Goal: Task Accomplishment & Management: Use online tool/utility

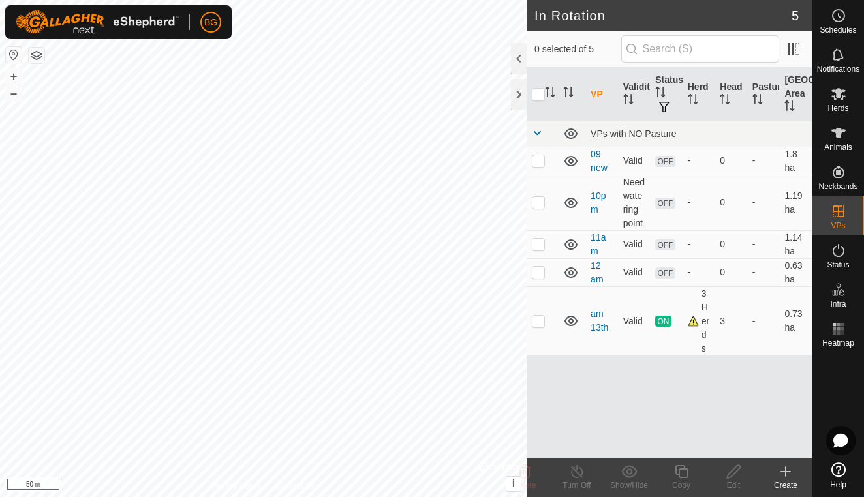
click at [787, 476] on icon at bounding box center [786, 472] width 16 height 16
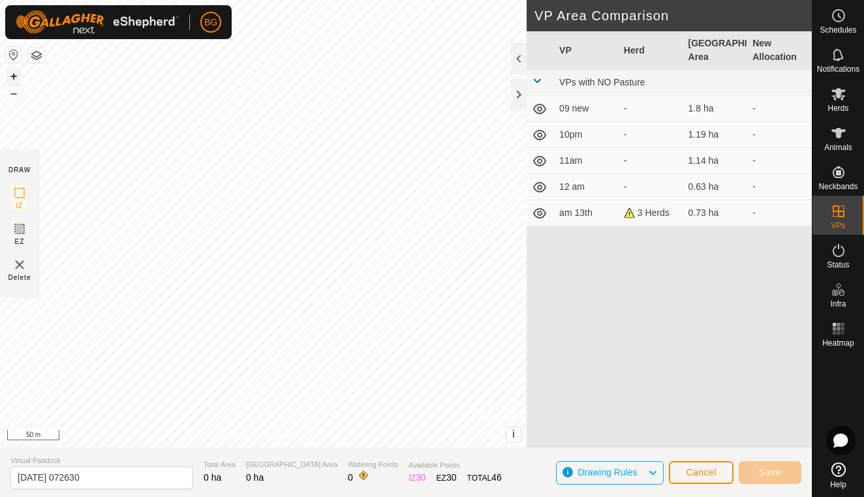
click at [16, 75] on button "+" at bounding box center [14, 77] width 16 height 16
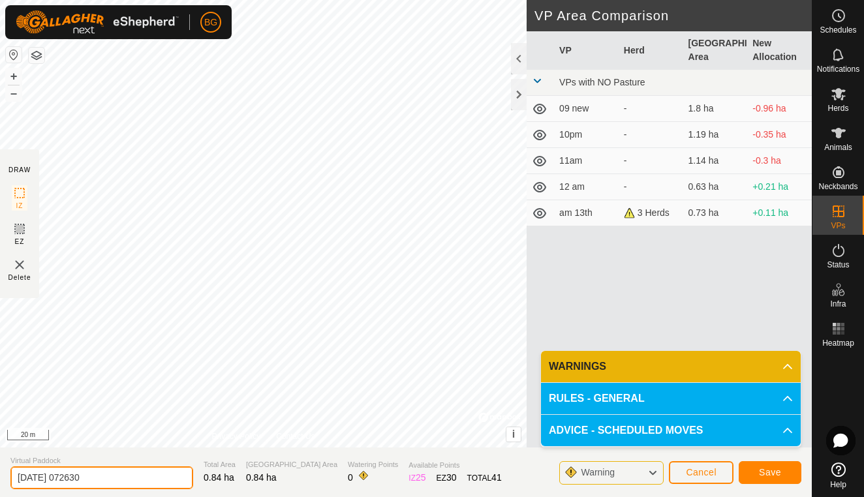
click at [124, 475] on input "[DATE] 072630" at bounding box center [101, 478] width 183 height 23
type input "2"
type input "14am"
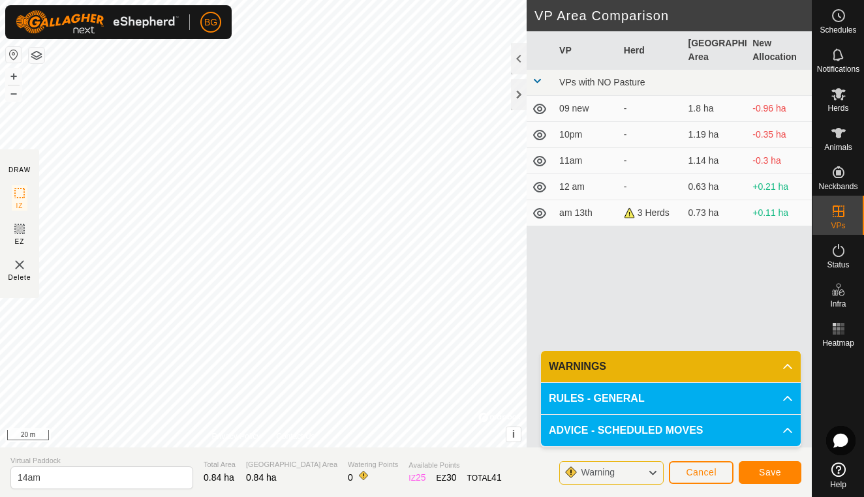
click at [767, 472] on span "Save" at bounding box center [770, 472] width 22 height 10
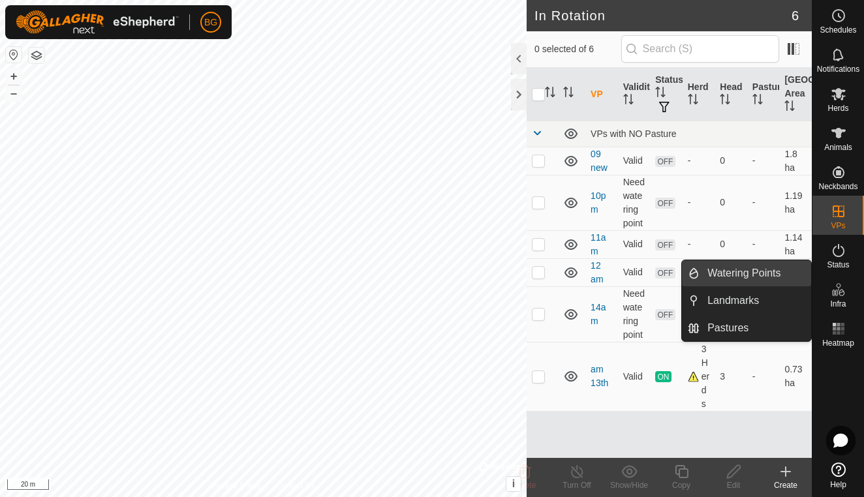
click at [781, 276] on link "Watering Points" at bounding box center [756, 273] width 112 height 26
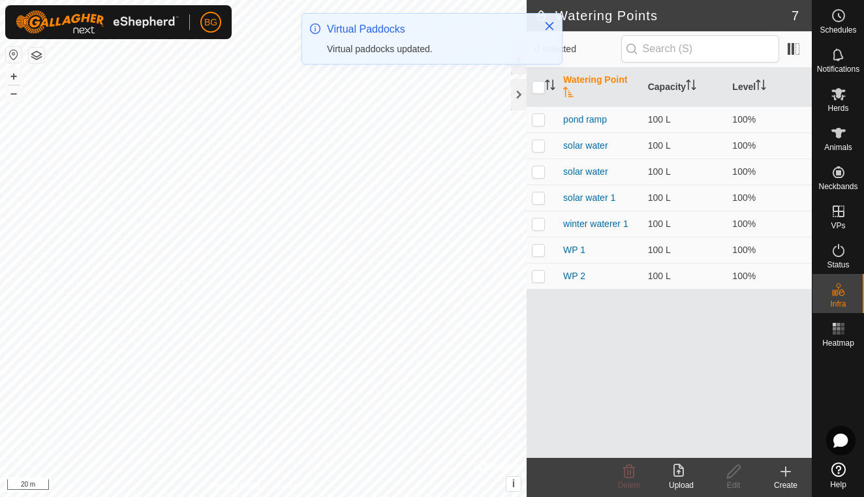
click at [786, 473] on icon at bounding box center [786, 471] width 0 height 9
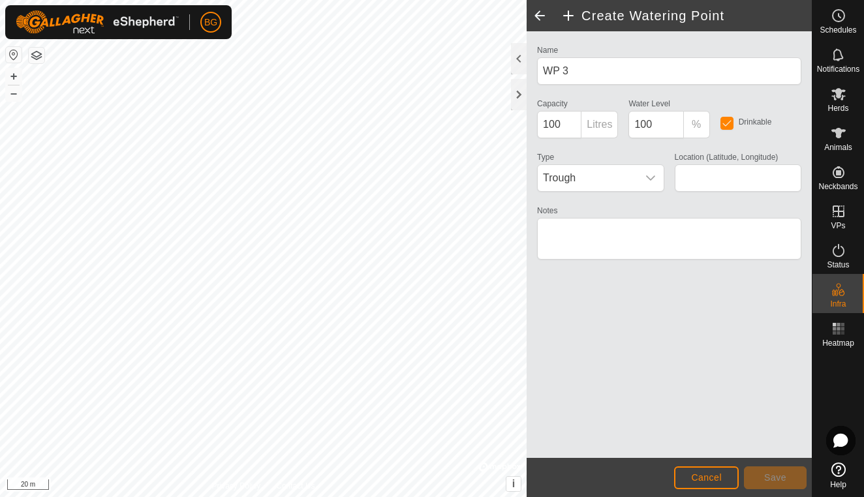
type input "58.864405, -122.751312"
click at [651, 181] on icon "dropdown trigger" at bounding box center [651, 178] width 10 height 10
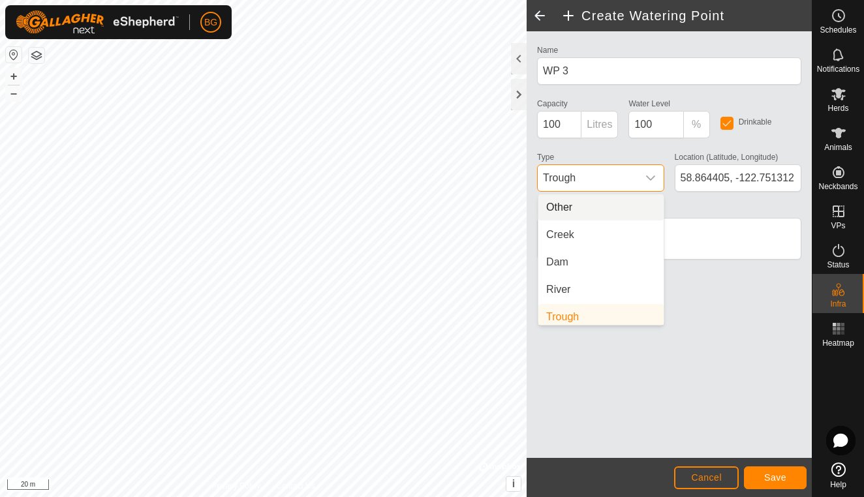
scroll to position [5, 0]
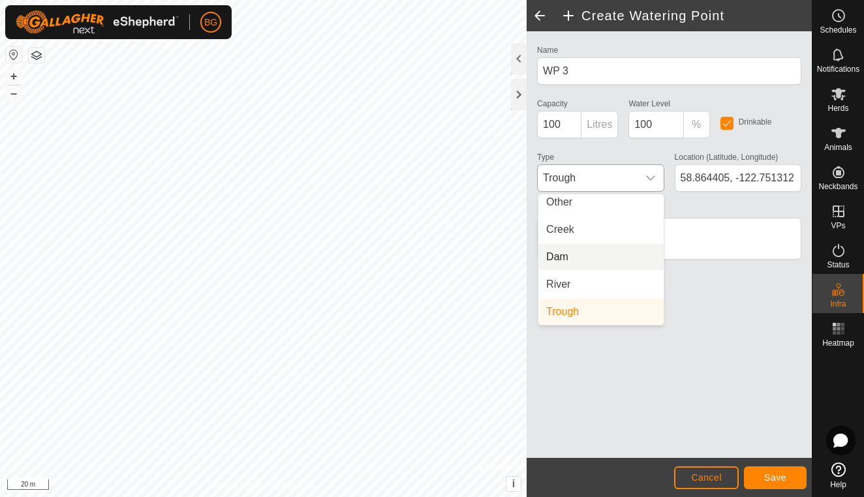
click at [607, 255] on li "Dam" at bounding box center [600, 257] width 125 height 26
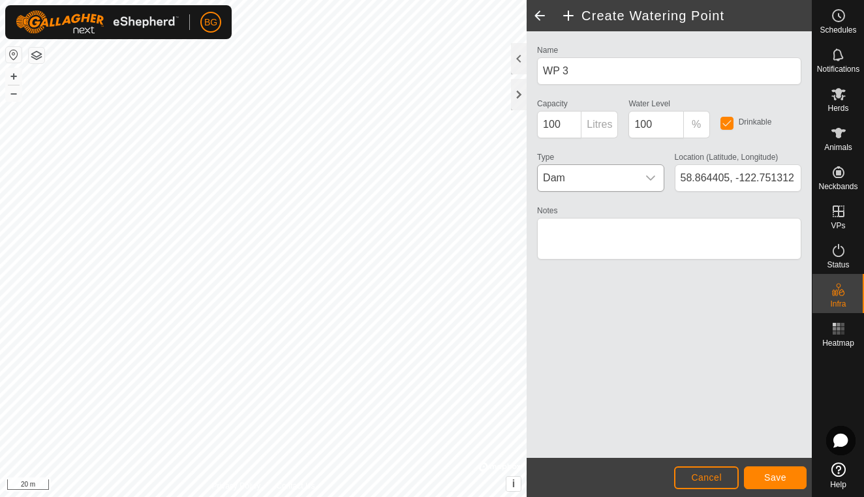
click at [788, 482] on button "Save" at bounding box center [775, 478] width 63 height 23
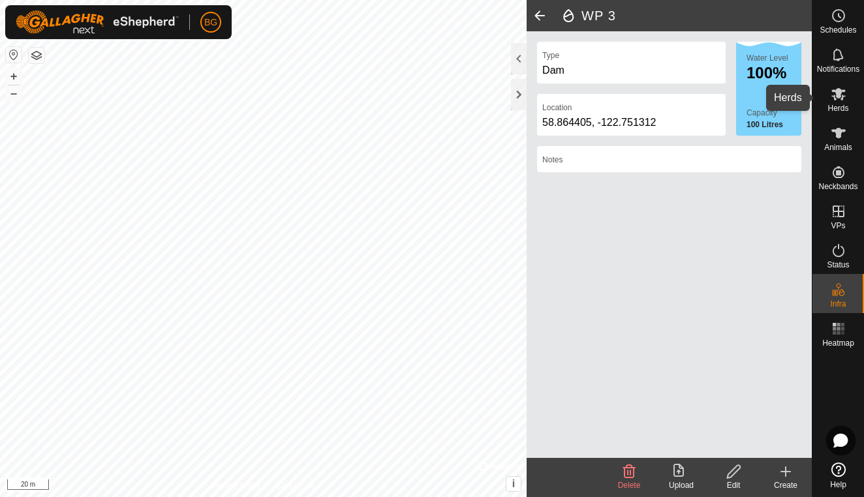
click at [839, 98] on icon at bounding box center [839, 94] width 14 height 12
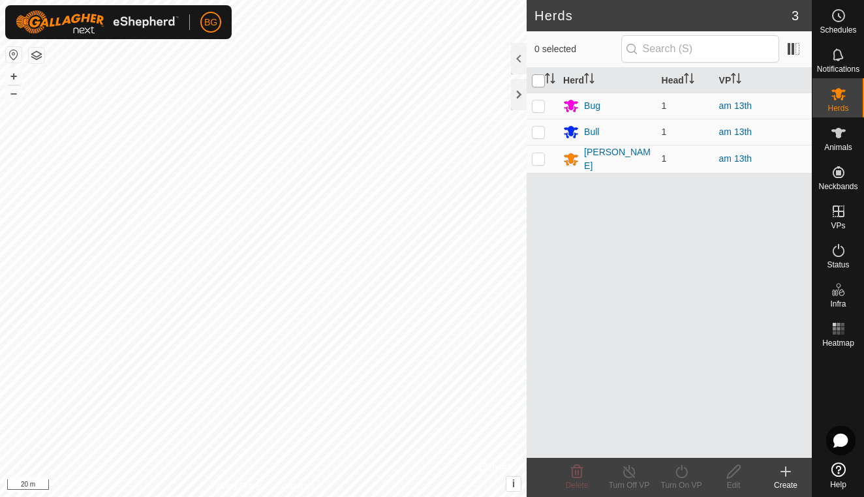
click at [538, 84] on input "checkbox" at bounding box center [538, 80] width 13 height 13
checkbox input "true"
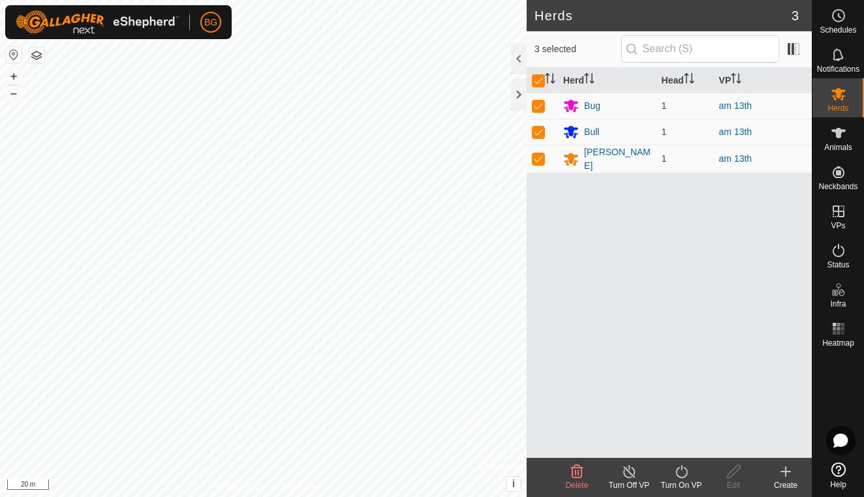
click at [681, 469] on icon at bounding box center [682, 472] width 16 height 16
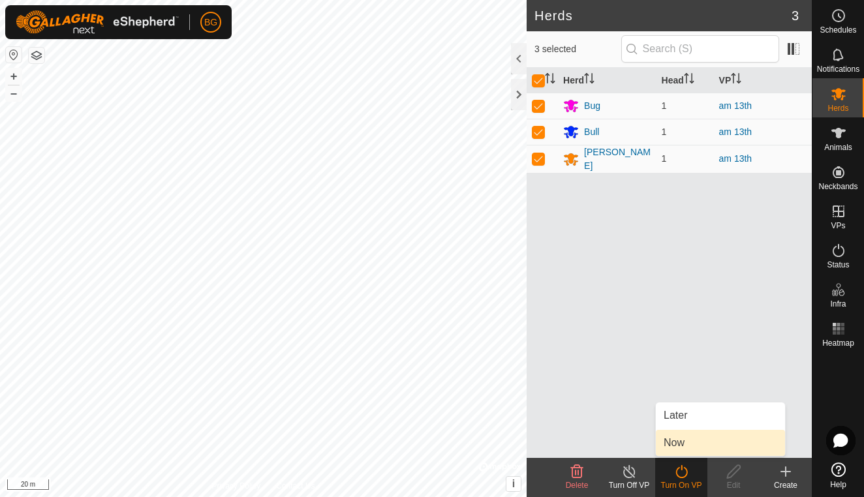
click at [687, 446] on link "Now" at bounding box center [720, 443] width 129 height 26
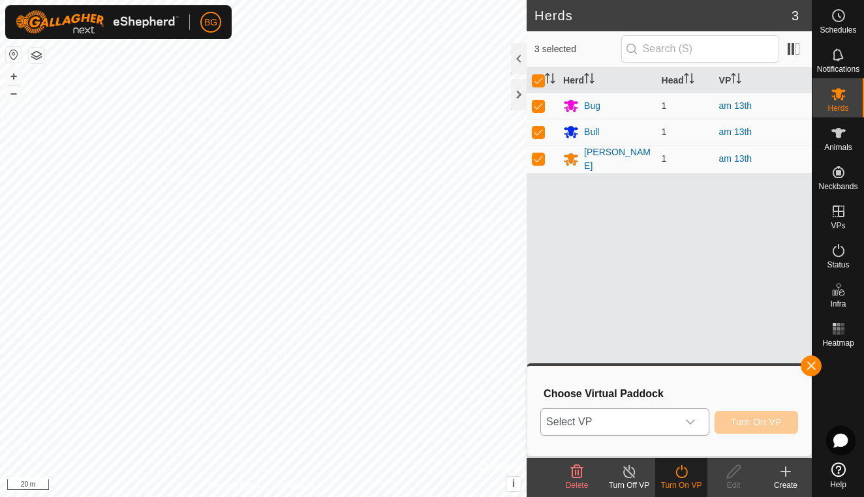
click at [693, 416] on div "dropdown trigger" at bounding box center [691, 422] width 26 height 26
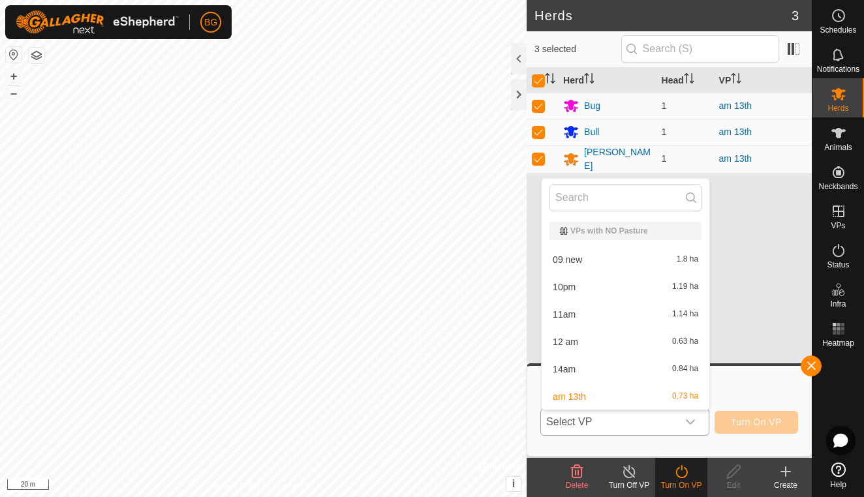
click at [583, 366] on li "14am 0.84 ha" at bounding box center [626, 369] width 168 height 26
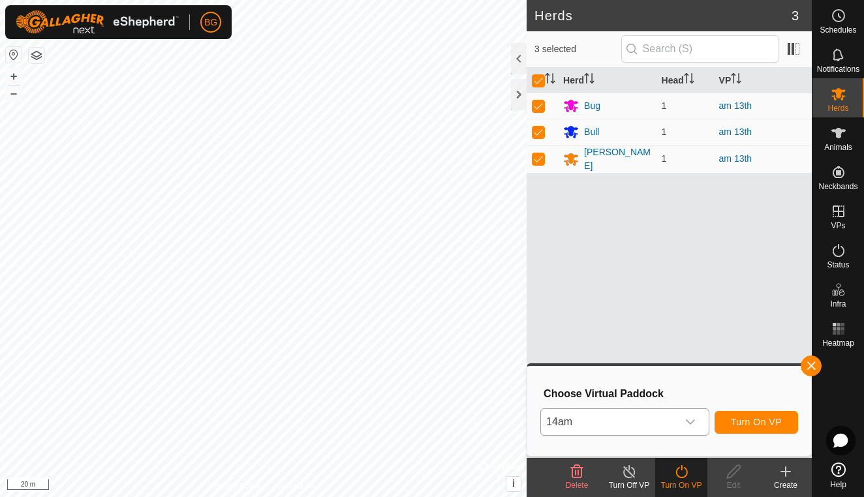
click at [750, 422] on span "Turn On VP" at bounding box center [756, 422] width 51 height 10
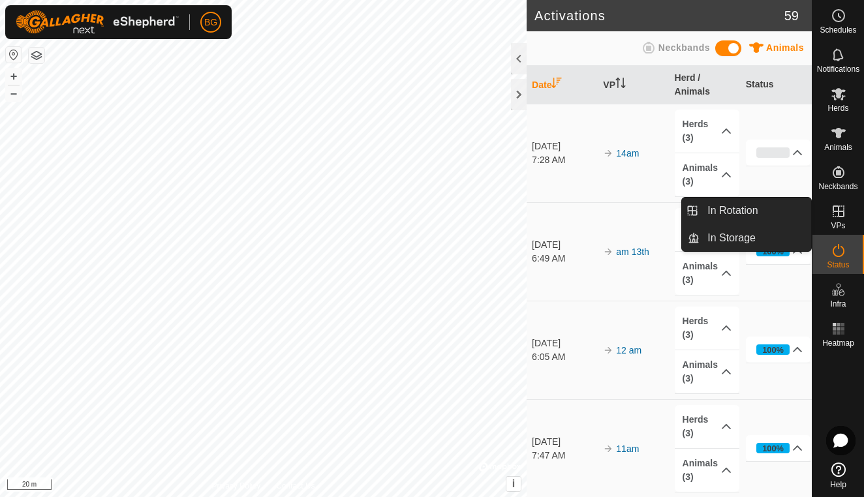
click at [841, 223] on span "VPs" at bounding box center [838, 226] width 14 height 8
click at [756, 209] on link "In Rotation" at bounding box center [756, 211] width 112 height 26
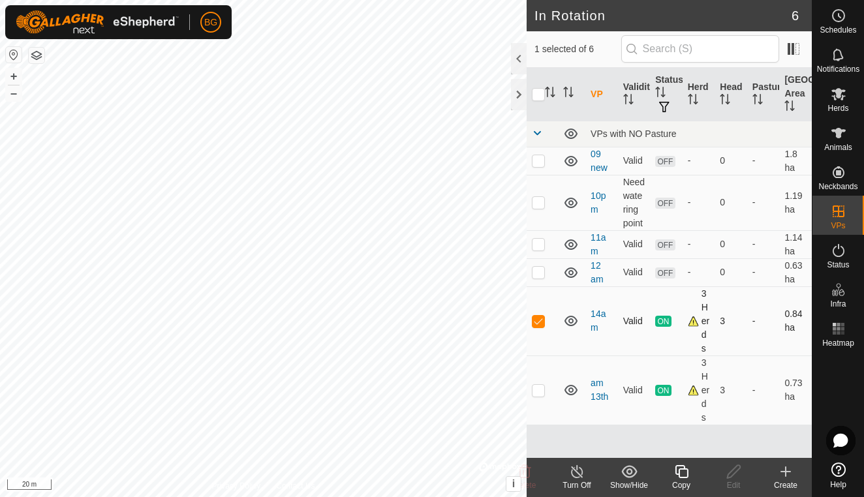
click at [539, 326] on p-checkbox at bounding box center [538, 321] width 13 height 10
checkbox input "false"
click at [535, 275] on p-checkbox at bounding box center [538, 272] width 13 height 10
checkbox input "true"
click at [540, 242] on p-checkbox at bounding box center [538, 244] width 13 height 10
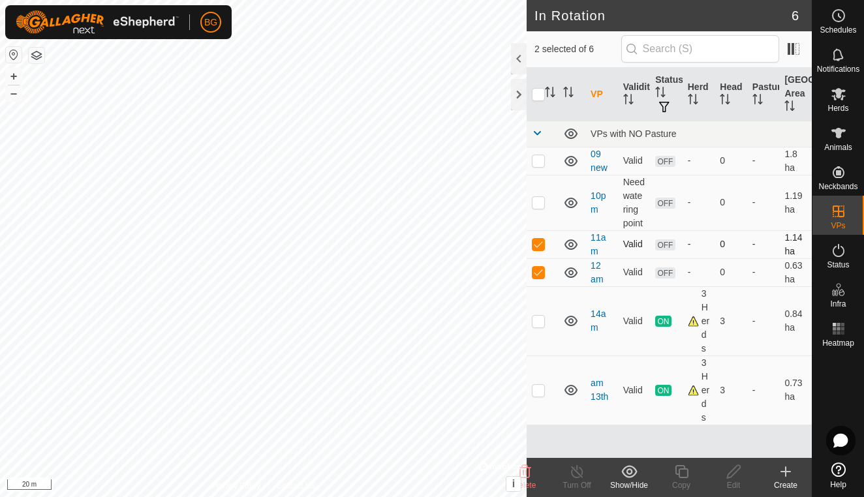
checkbox input "true"
click at [538, 208] on p-checkbox at bounding box center [538, 202] width 13 height 10
checkbox input "true"
click at [536, 164] on p-checkbox at bounding box center [538, 160] width 13 height 10
click at [532, 472] on icon at bounding box center [525, 472] width 16 height 16
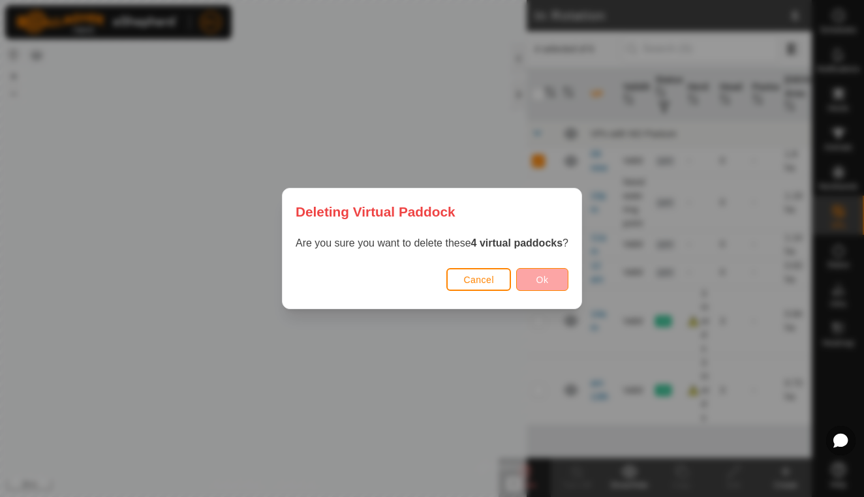
click at [554, 283] on button "Ok" at bounding box center [542, 279] width 52 height 23
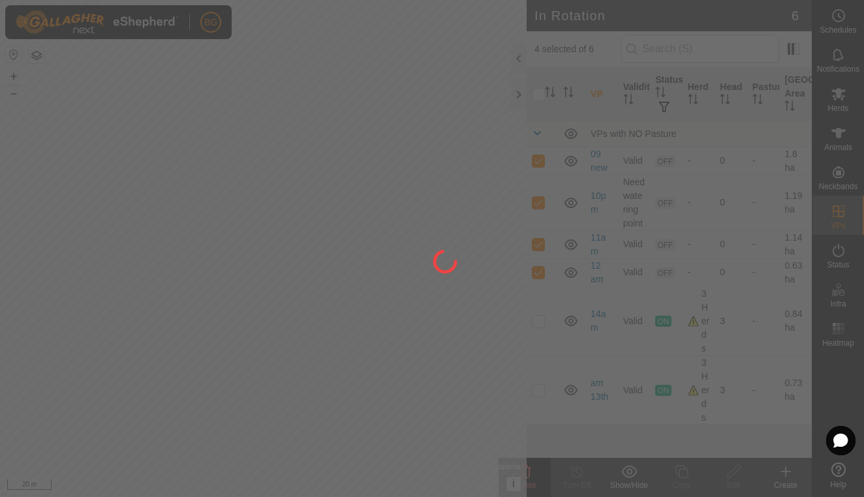
checkbox input "false"
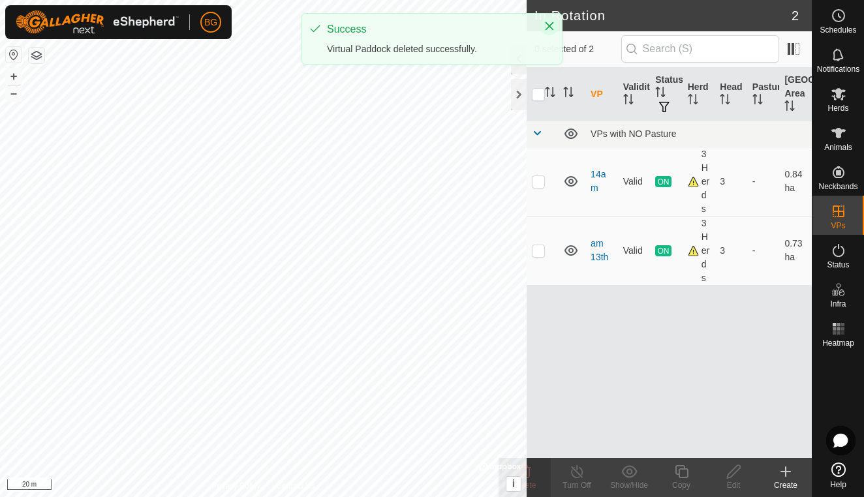
click at [550, 25] on icon "Close" at bounding box center [549, 26] width 10 height 10
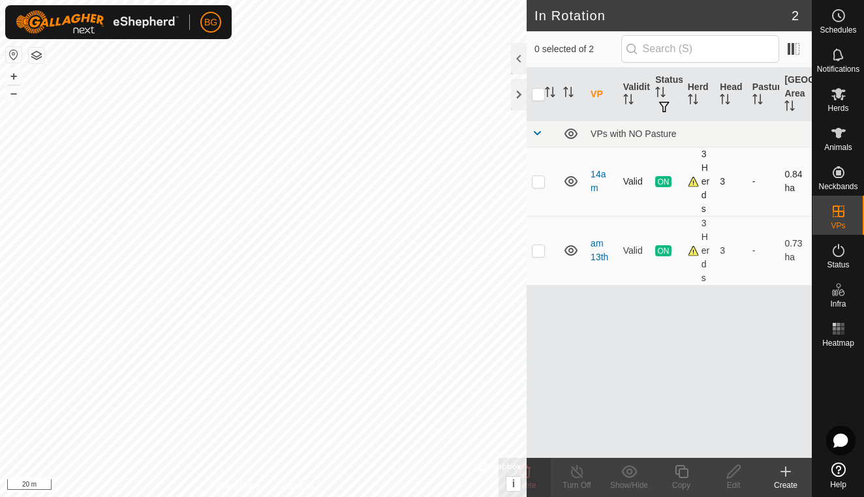
click at [541, 179] on p-checkbox at bounding box center [538, 181] width 13 height 10
click at [540, 182] on p-checkbox at bounding box center [538, 181] width 13 height 10
checkbox input "false"
click at [538, 246] on p-checkbox at bounding box center [538, 250] width 13 height 10
click at [538, 249] on p-checkbox at bounding box center [538, 250] width 13 height 10
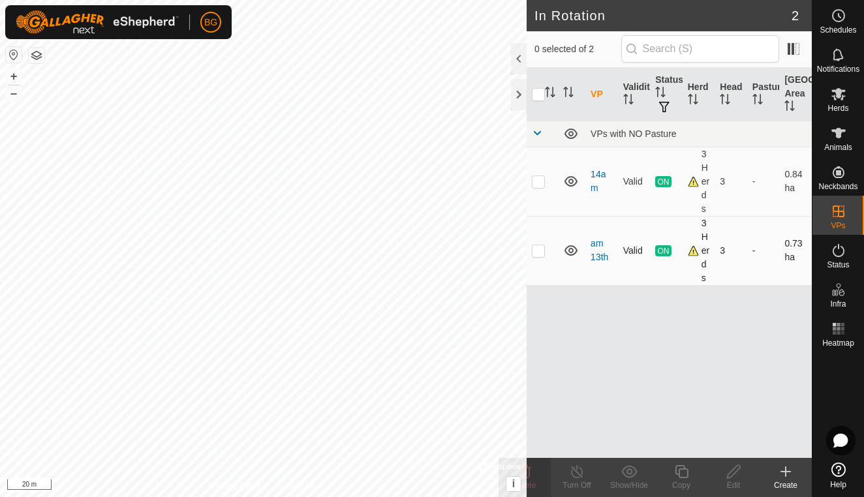
checkbox input "false"
click at [518, 97] on div at bounding box center [519, 94] width 16 height 31
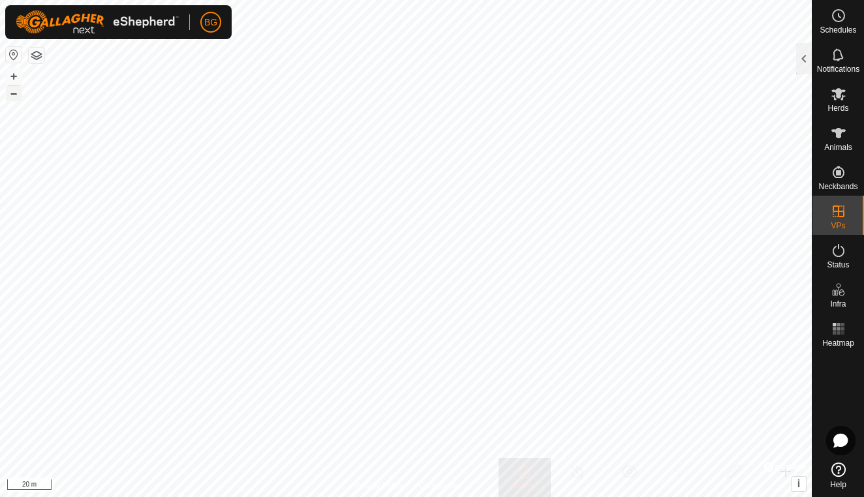
click at [14, 97] on button "–" at bounding box center [14, 94] width 16 height 16
click at [834, 332] on rect at bounding box center [834, 333] width 3 height 3
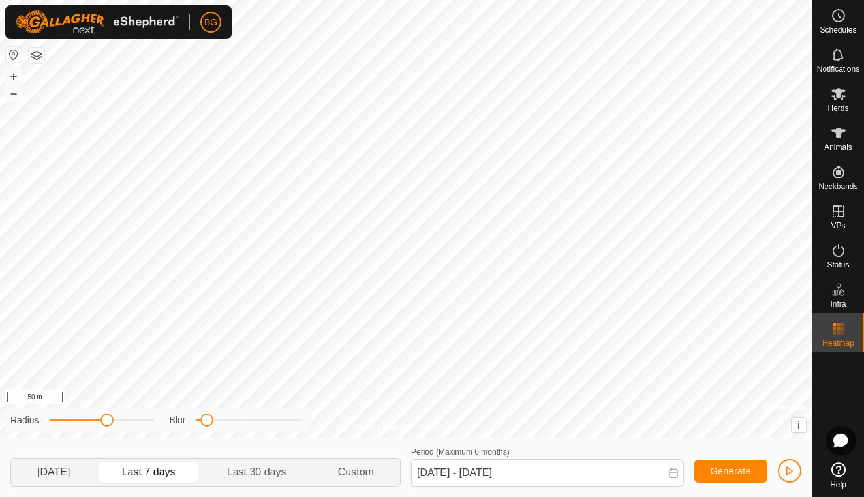
click at [75, 470] on p-togglebutton "[DATE]" at bounding box center [54, 472] width 86 height 27
click at [139, 468] on p-togglebutton "Last 7 days" at bounding box center [149, 472] width 105 height 27
type input "[DATE] - [DATE]"
click at [796, 474] on button "button" at bounding box center [789, 471] width 23 height 23
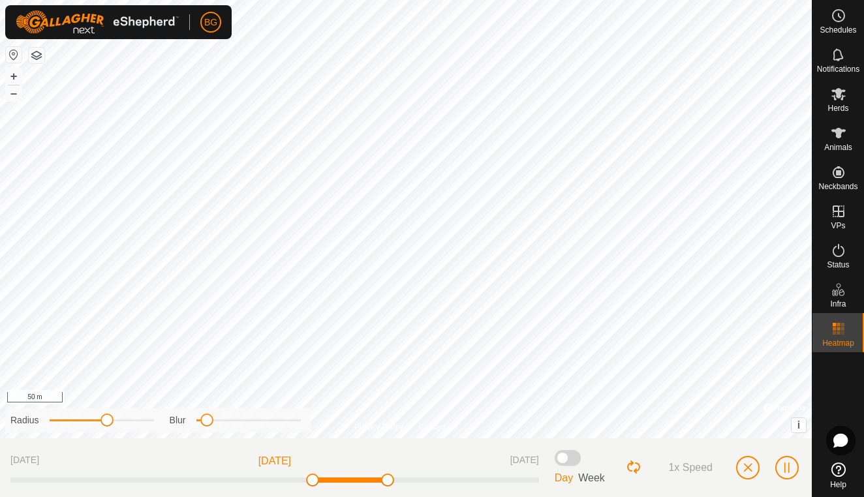
click at [750, 467] on span "button" at bounding box center [748, 468] width 10 height 10
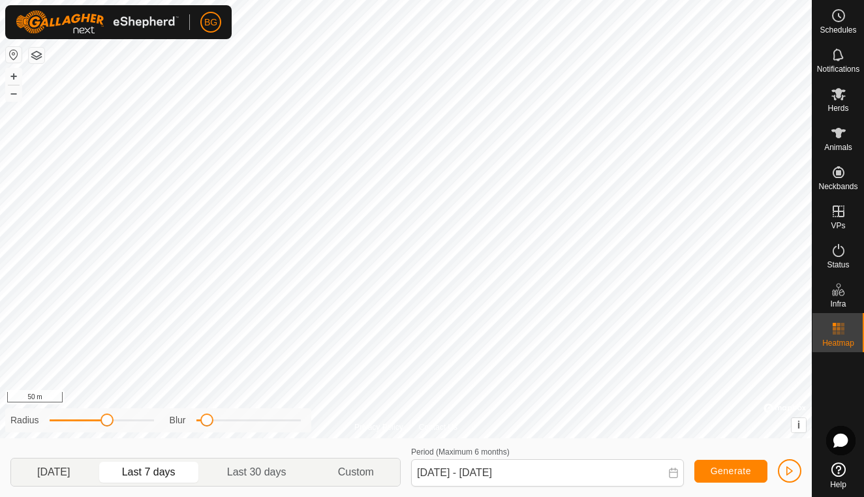
click at [64, 473] on p-togglebutton "[DATE]" at bounding box center [54, 472] width 86 height 27
click at [166, 476] on p-togglebutton "Last 7 days" at bounding box center [149, 472] width 105 height 27
type input "[DATE] - [DATE]"
click at [15, 99] on button "–" at bounding box center [14, 94] width 16 height 16
click at [16, 80] on button "+" at bounding box center [14, 77] width 16 height 16
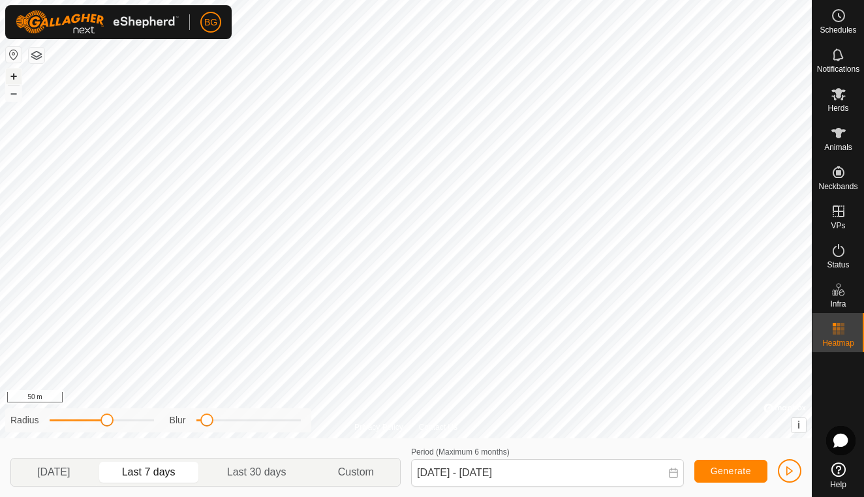
click at [16, 74] on button "+" at bounding box center [14, 77] width 16 height 16
click at [838, 137] on icon at bounding box center [839, 133] width 14 height 10
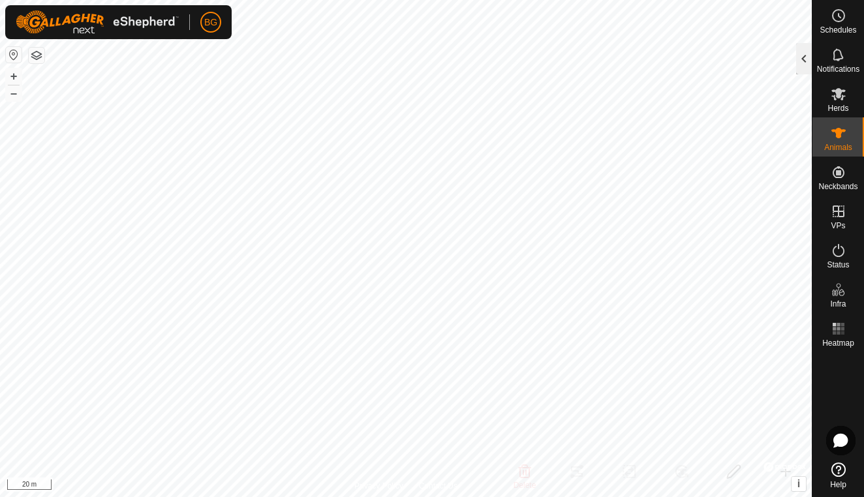
click at [805, 62] on div at bounding box center [804, 58] width 16 height 31
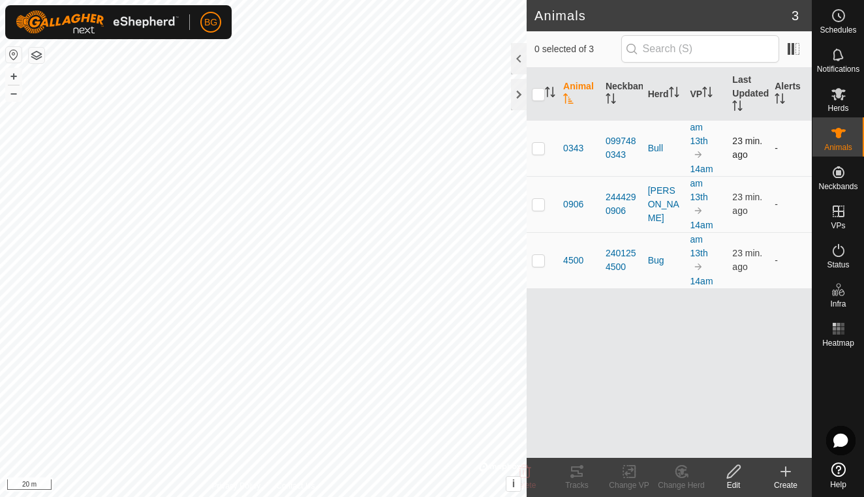
click at [537, 151] on p-checkbox at bounding box center [538, 148] width 13 height 10
checkbox input "true"
click at [581, 476] on icon at bounding box center [577, 472] width 12 height 10
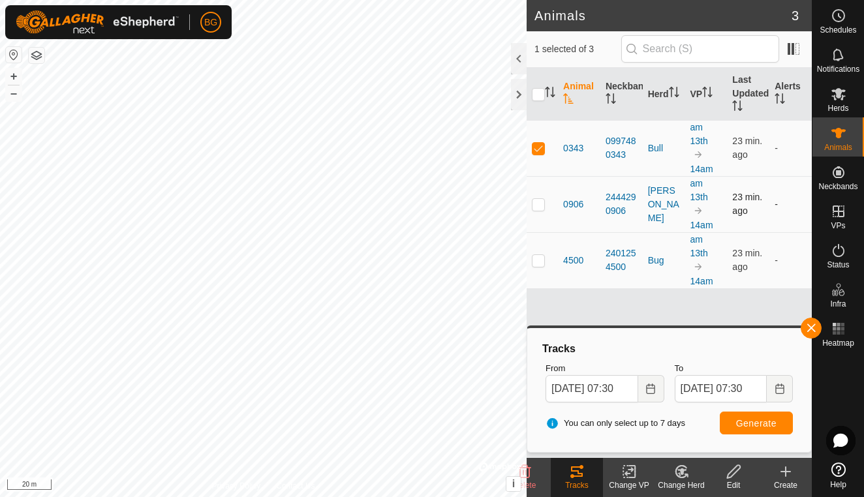
click at [540, 209] on p-checkbox at bounding box center [538, 204] width 13 height 10
checkbox input "true"
click at [540, 146] on p-checkbox at bounding box center [538, 148] width 13 height 10
checkbox input "false"
click at [750, 426] on span "Generate" at bounding box center [756, 423] width 40 height 10
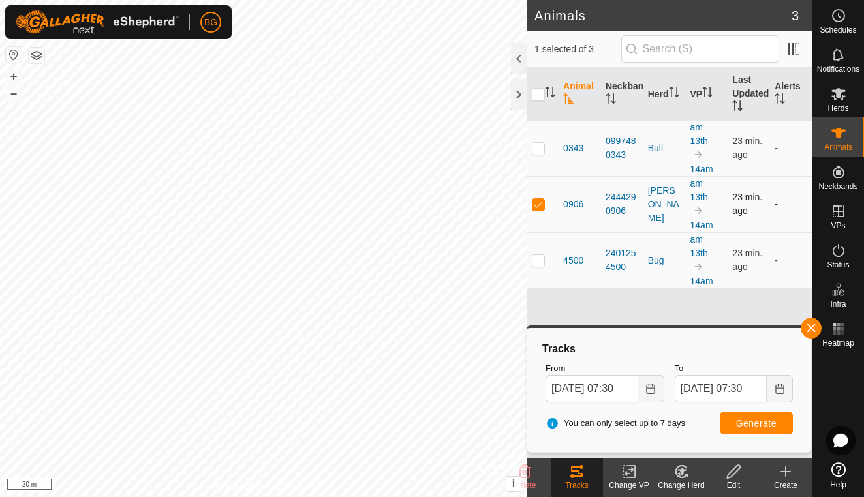
click at [538, 202] on p-checkbox at bounding box center [538, 204] width 13 height 10
checkbox input "false"
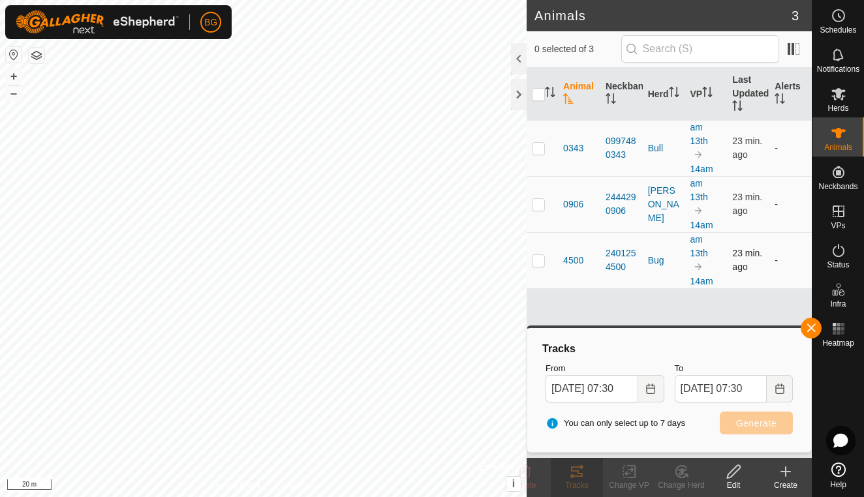
click at [538, 263] on p-checkbox at bounding box center [538, 260] width 13 height 10
checkbox input "true"
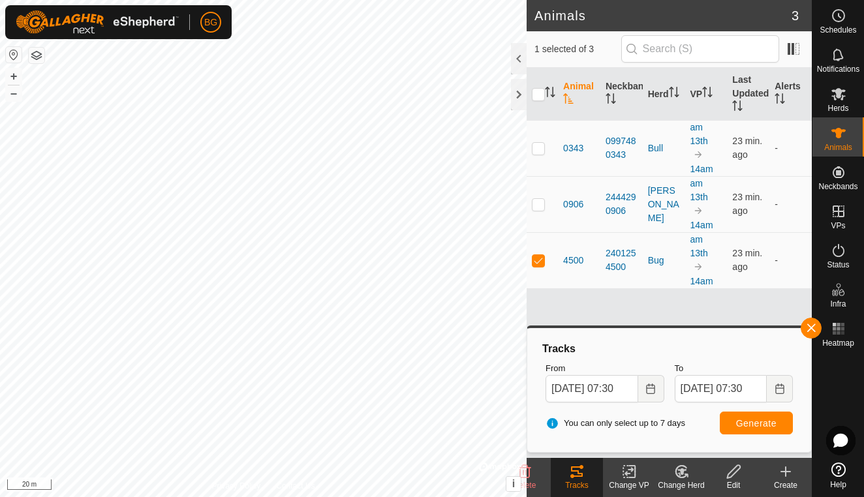
click at [767, 428] on button "Generate" at bounding box center [756, 423] width 73 height 23
click at [648, 388] on icon "Choose Date" at bounding box center [651, 389] width 10 height 10
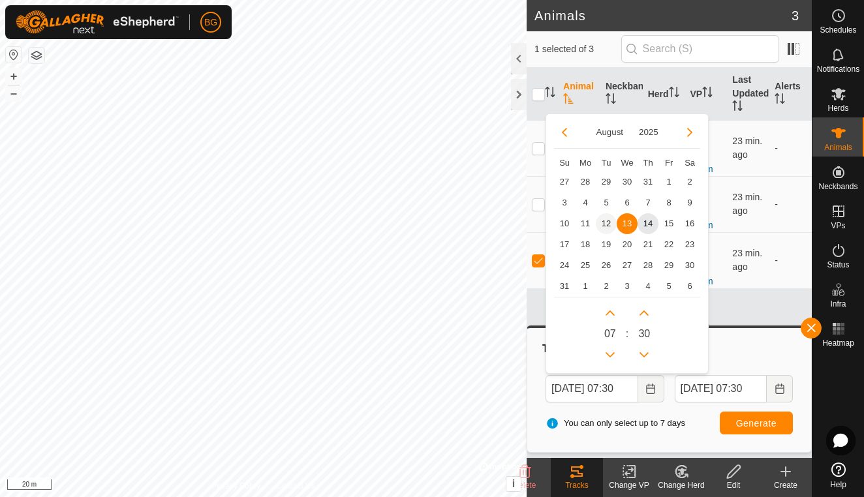
click at [608, 222] on span "12" at bounding box center [606, 223] width 21 height 21
type input "[DATE] 07:30"
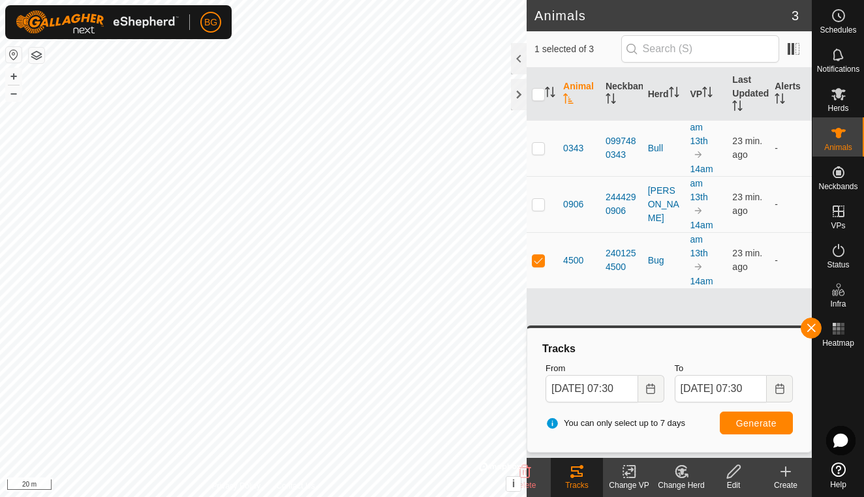
click at [751, 427] on span "Generate" at bounding box center [756, 423] width 40 height 10
click at [540, 93] on input "checkbox" at bounding box center [538, 94] width 13 height 13
checkbox input "true"
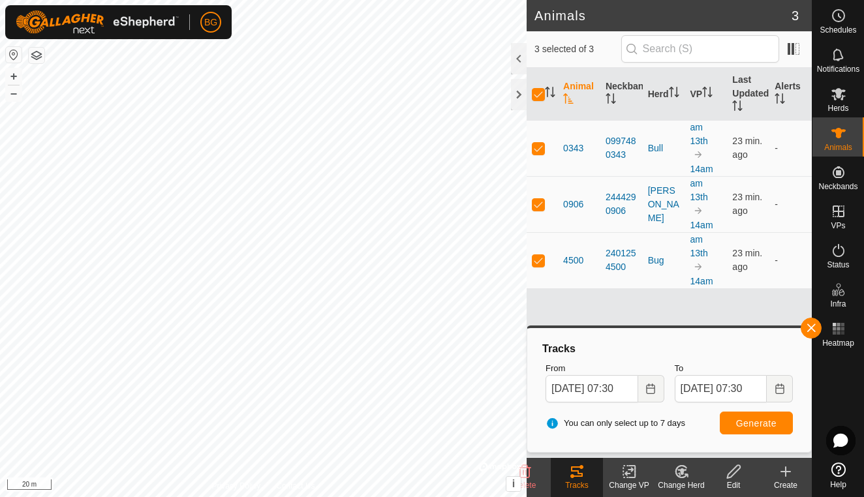
click at [760, 425] on span "Generate" at bounding box center [756, 423] width 40 height 10
click at [651, 392] on icon "Choose Date" at bounding box center [651, 389] width 10 height 10
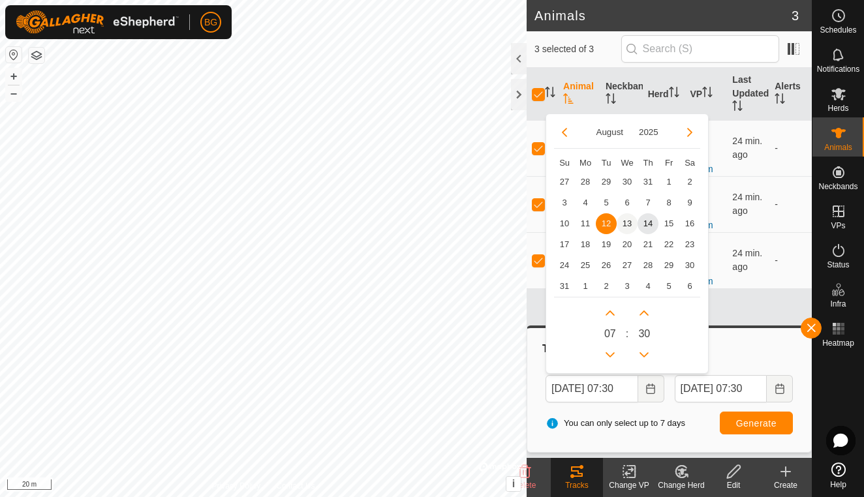
click at [629, 219] on span "13" at bounding box center [627, 223] width 21 height 21
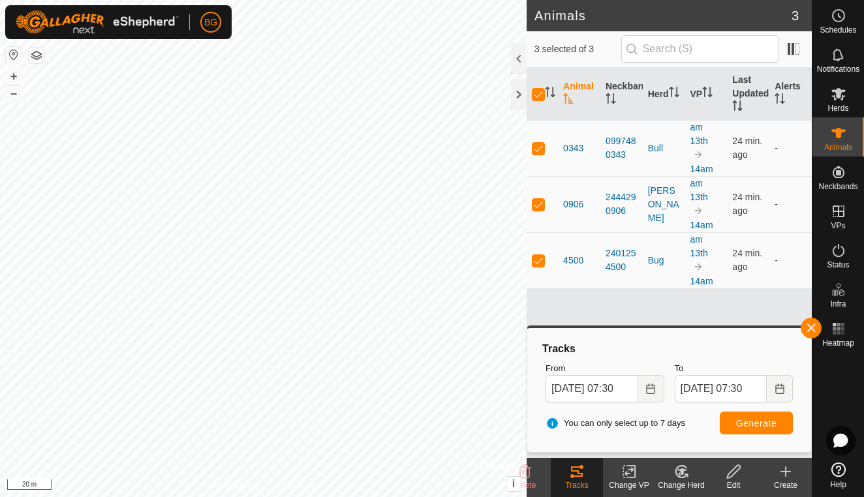
click at [745, 426] on span "Generate" at bounding box center [756, 423] width 40 height 10
click at [14, 94] on button "–" at bounding box center [14, 94] width 16 height 16
click at [650, 395] on button "Choose Date" at bounding box center [651, 388] width 26 height 27
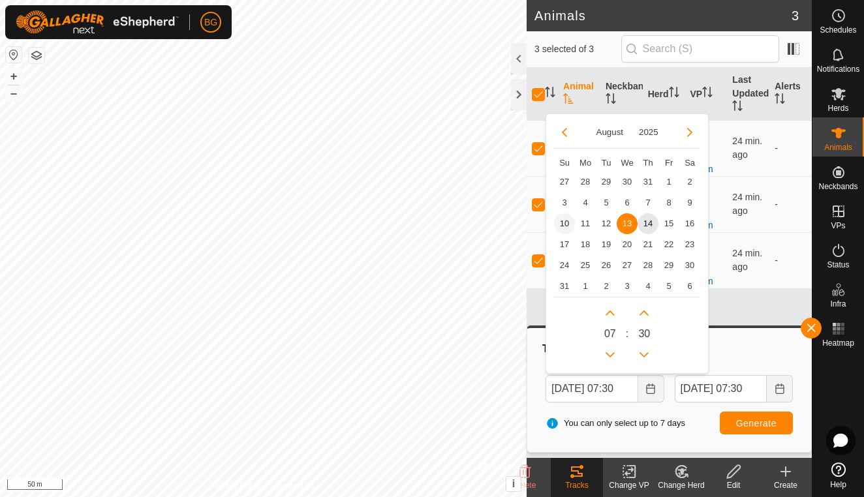
click at [562, 224] on span "10" at bounding box center [564, 223] width 21 height 21
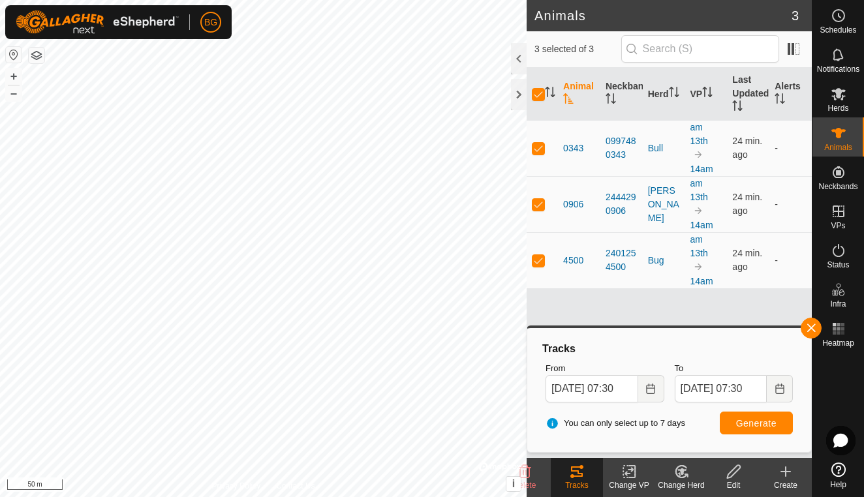
click at [743, 429] on button "Generate" at bounding box center [756, 423] width 73 height 23
click at [647, 388] on icon "Choose Date" at bounding box center [650, 389] width 8 height 10
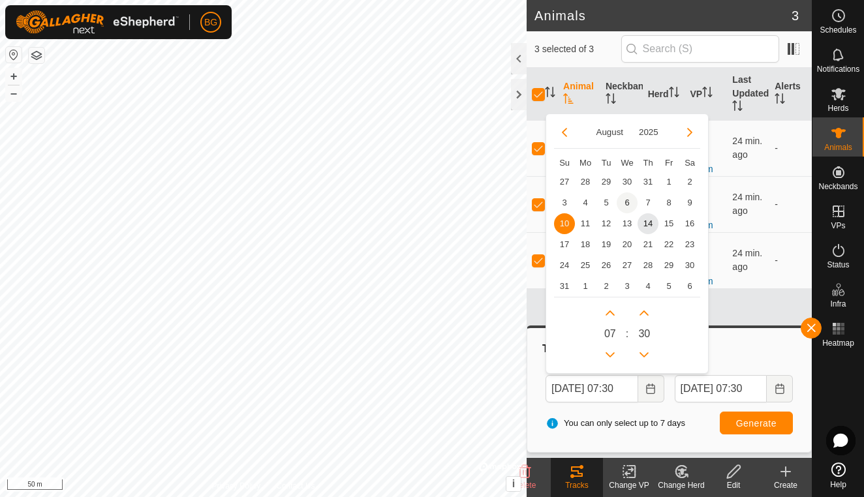
click at [627, 206] on span "6" at bounding box center [627, 203] width 21 height 21
type input "[DATE] 07:30"
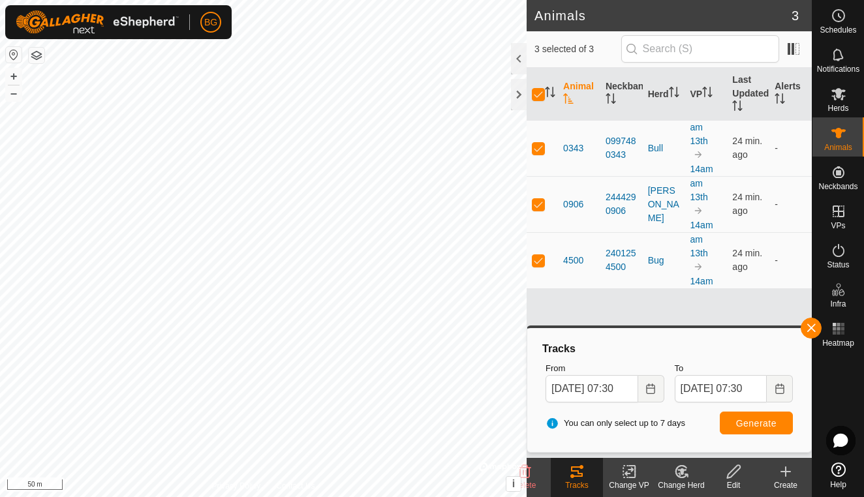
click at [743, 423] on span "Generate" at bounding box center [756, 423] width 40 height 10
click at [655, 389] on icon "Choose Date" at bounding box center [650, 389] width 8 height 10
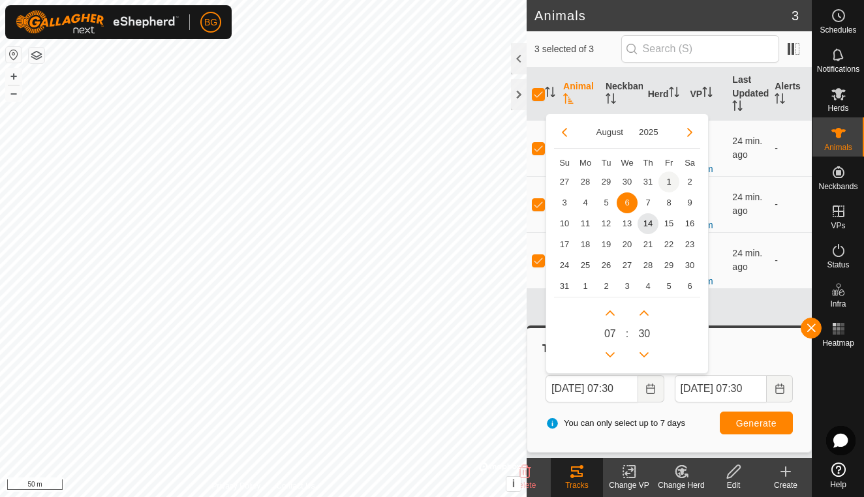
click at [668, 183] on span "1" at bounding box center [669, 182] width 21 height 21
type input "[DATE] 07:30"
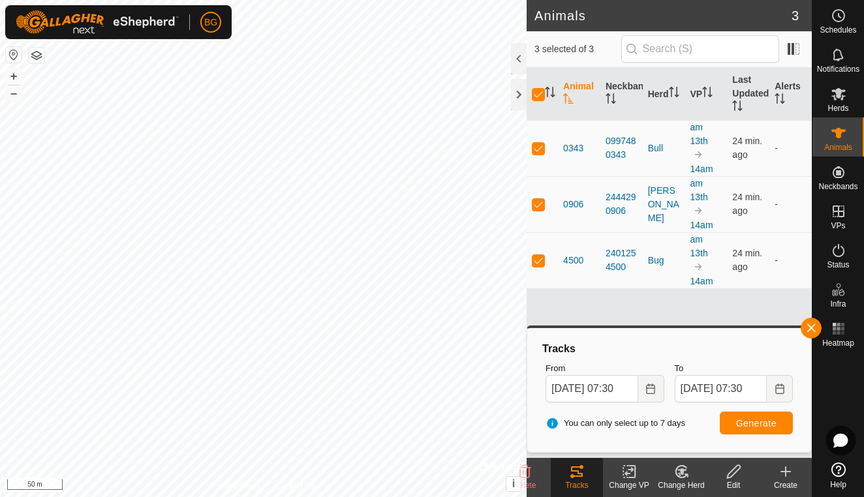
click at [749, 421] on span "Generate" at bounding box center [756, 423] width 40 height 10
click at [780, 392] on icon "Choose Date" at bounding box center [780, 389] width 10 height 10
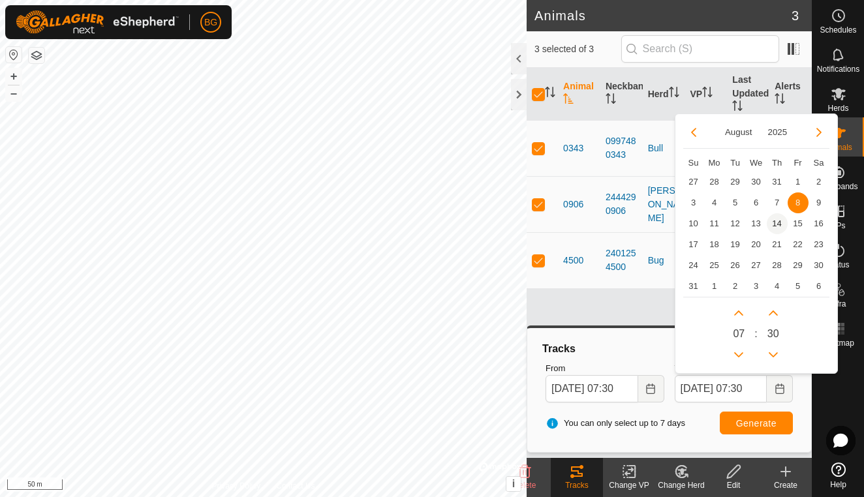
click at [780, 225] on span "14" at bounding box center [777, 223] width 21 height 21
type input "[DATE] 07:30"
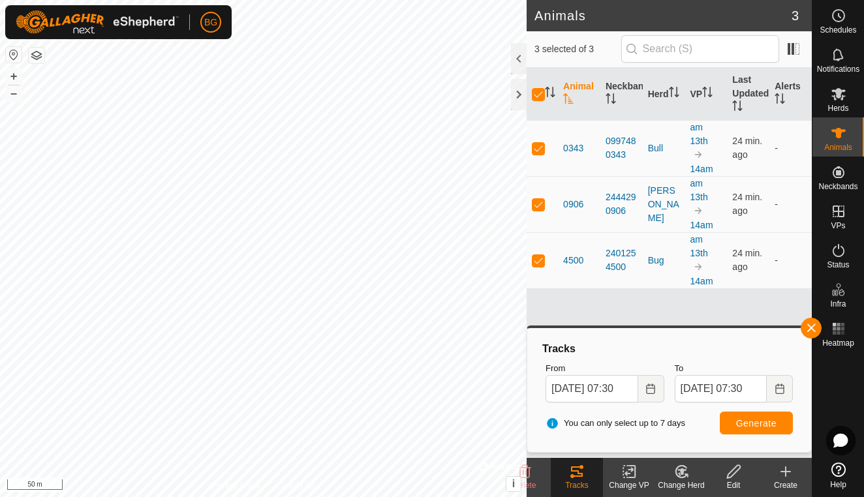
click at [756, 431] on button "Generate" at bounding box center [756, 423] width 73 height 23
click at [538, 203] on p-checkbox at bounding box center [538, 204] width 13 height 10
checkbox input "false"
click at [540, 150] on p-checkbox at bounding box center [538, 148] width 13 height 10
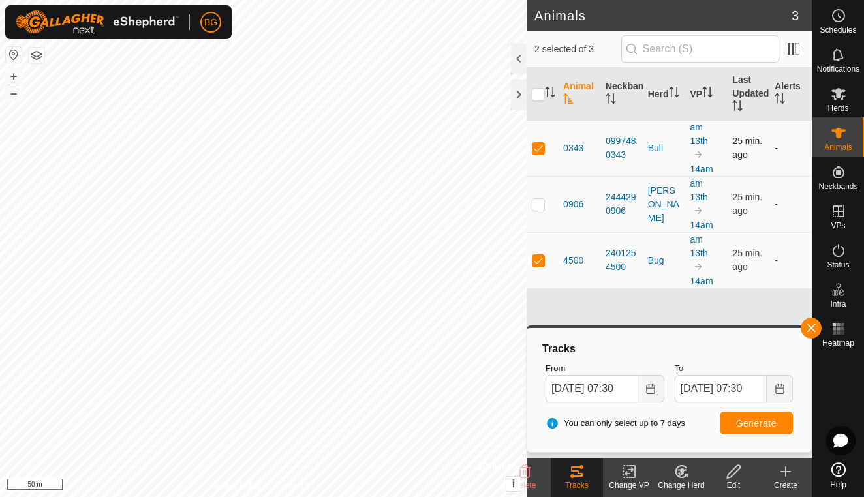
checkbox input "false"
click at [759, 418] on span "Generate" at bounding box center [756, 423] width 40 height 10
click at [538, 206] on p-checkbox at bounding box center [538, 204] width 13 height 10
checkbox input "true"
click at [540, 262] on p-checkbox at bounding box center [538, 260] width 13 height 10
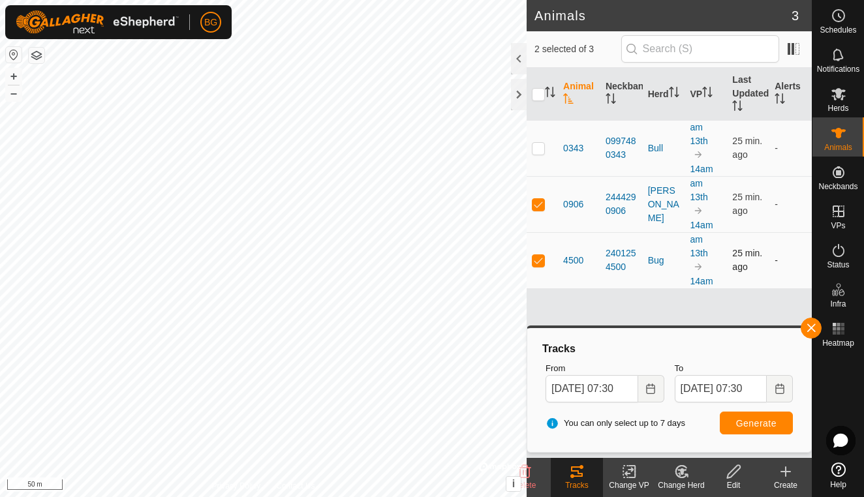
checkbox input "false"
click at [762, 422] on span "Generate" at bounding box center [756, 423] width 40 height 10
click at [541, 148] on p-checkbox at bounding box center [538, 148] width 13 height 10
checkbox input "true"
click at [541, 205] on p-checkbox at bounding box center [538, 204] width 13 height 10
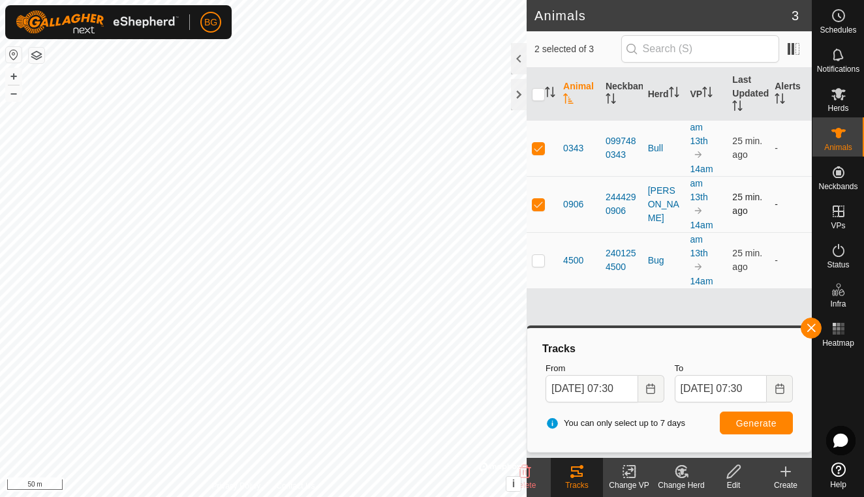
checkbox input "false"
click at [757, 426] on span "Generate" at bounding box center [756, 423] width 40 height 10
click at [811, 328] on button "button" at bounding box center [811, 328] width 21 height 21
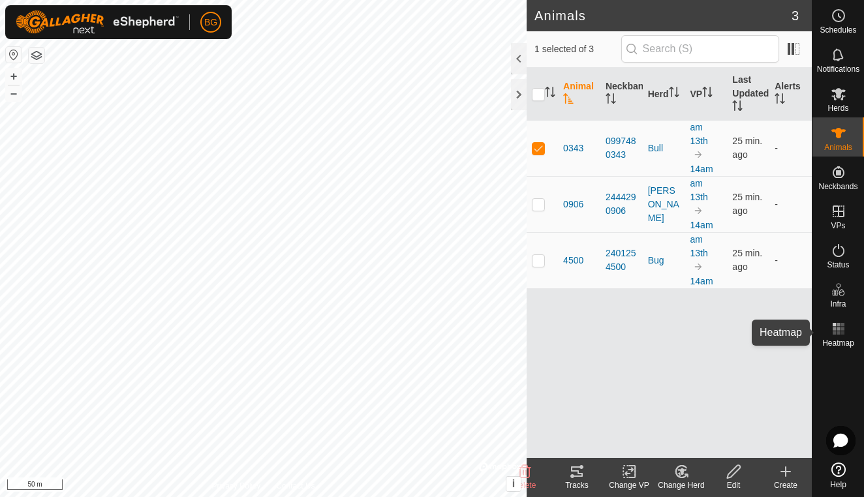
click at [841, 330] on icon at bounding box center [839, 329] width 16 height 16
